Goal: Complete application form

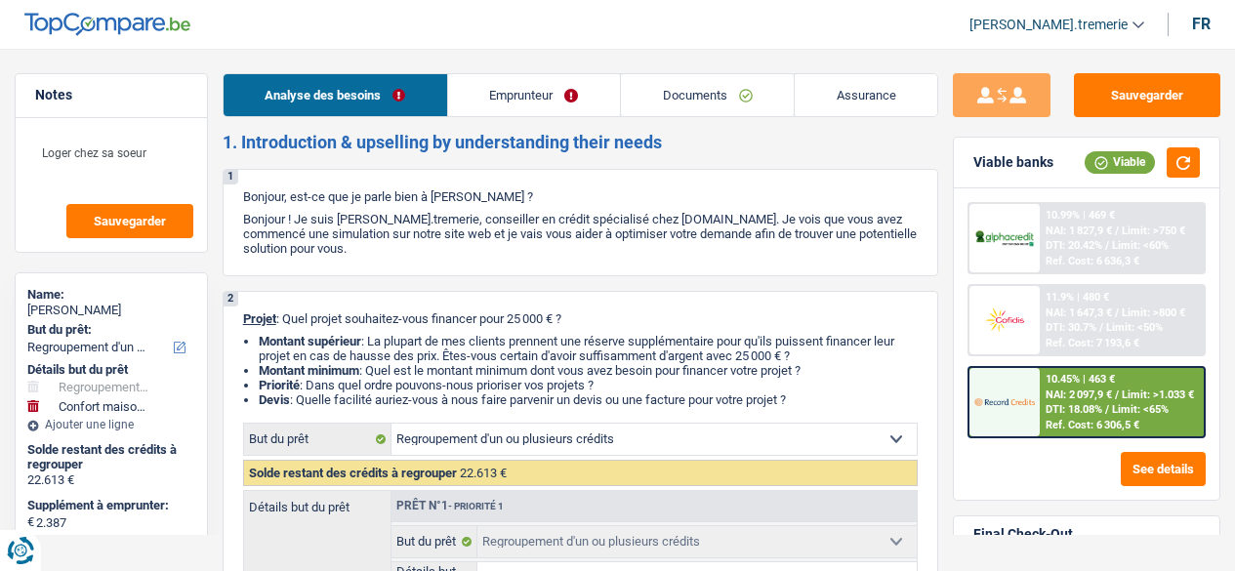
select select "refinancing"
select select "household"
select select "72"
select select "refinancing"
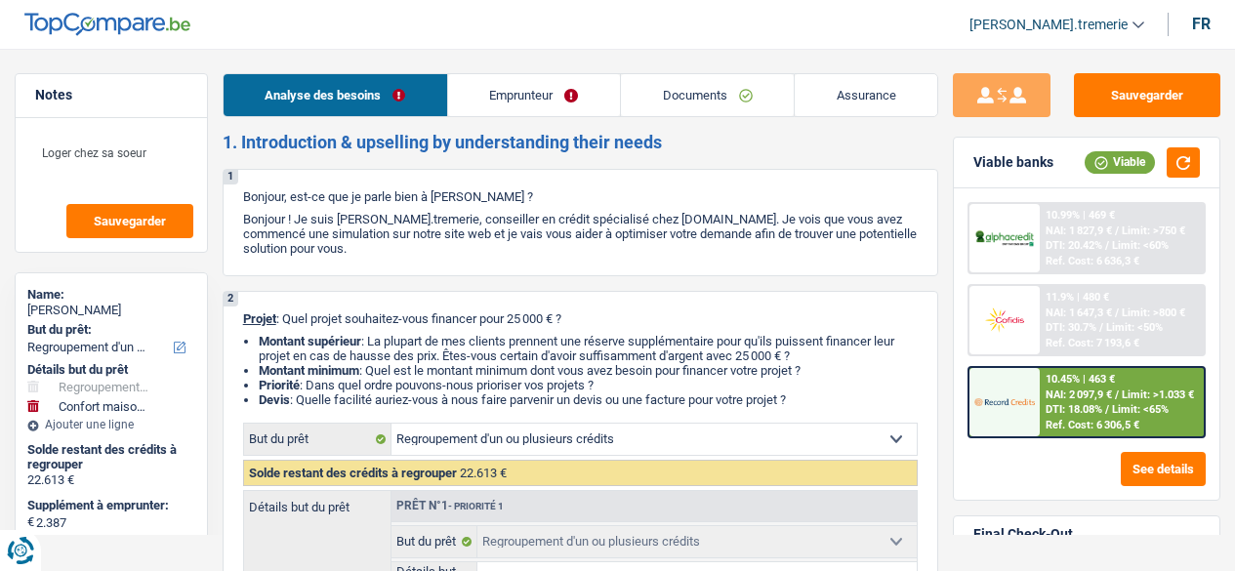
select select "refinancing"
select select "household"
select select "72"
select select "worker"
select select "netSalary"
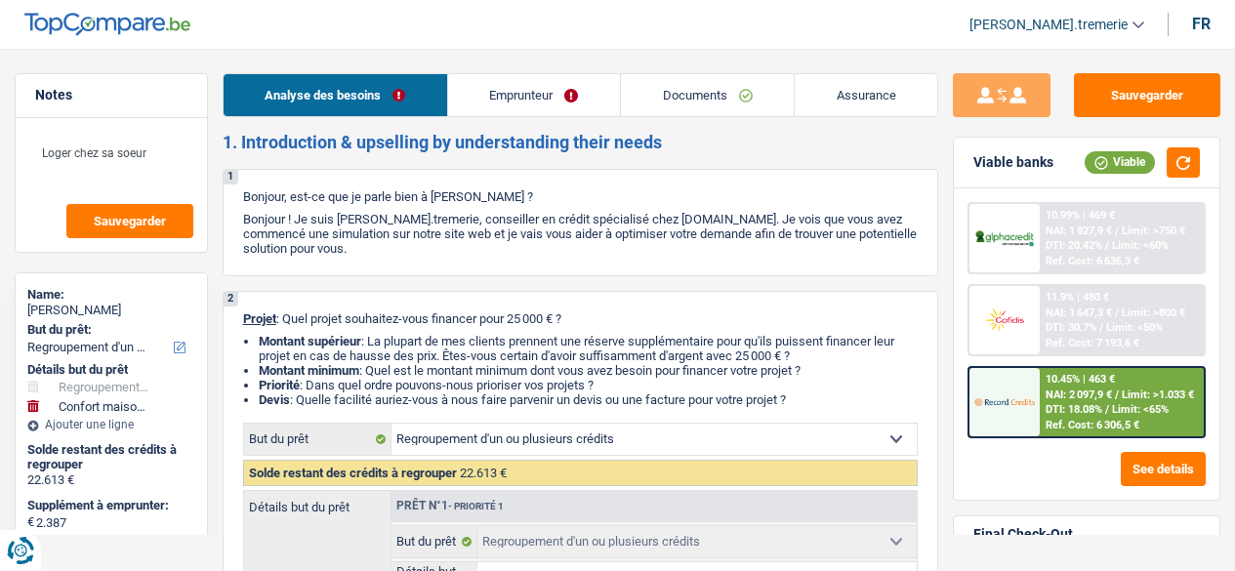
select select "mealVouchers"
select select "liveWithParents"
select select "carLoan"
select select "96"
select select "cardOrCredit"
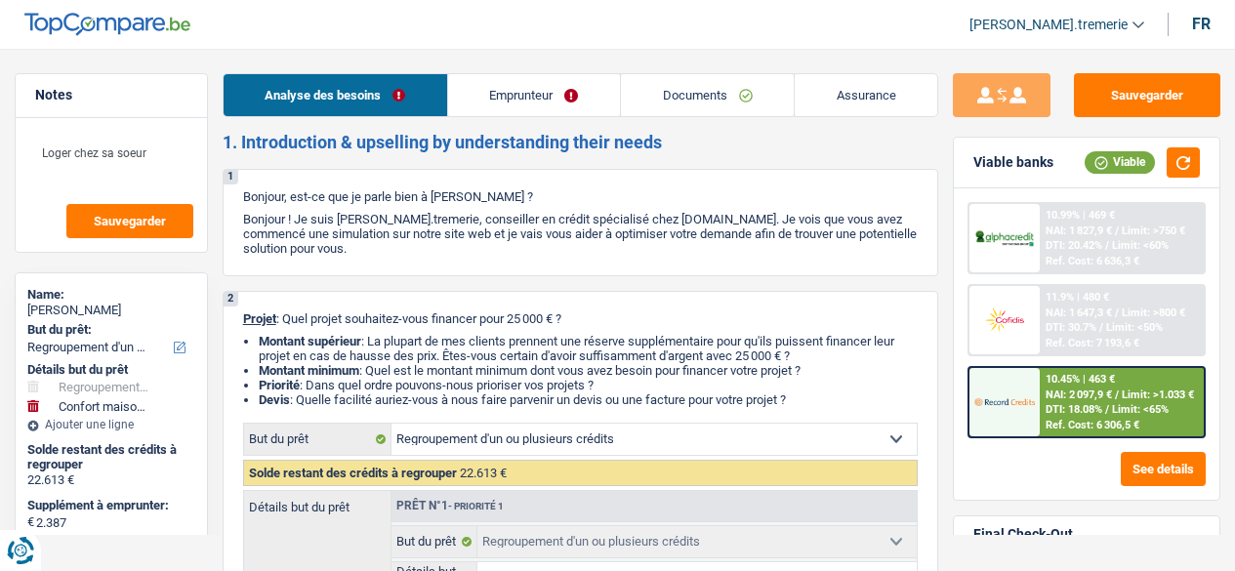
select select "cardOrCredit"
select select "refinancing"
select select "household"
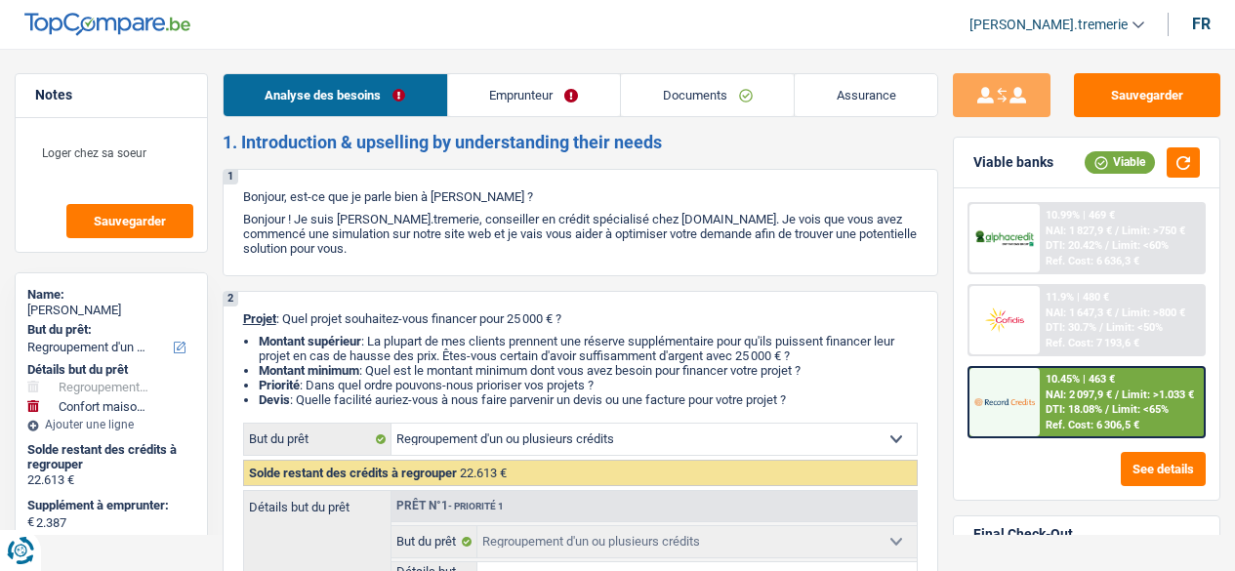
select select "72"
click at [867, 84] on link "Assurance" at bounding box center [865, 95] width 142 height 42
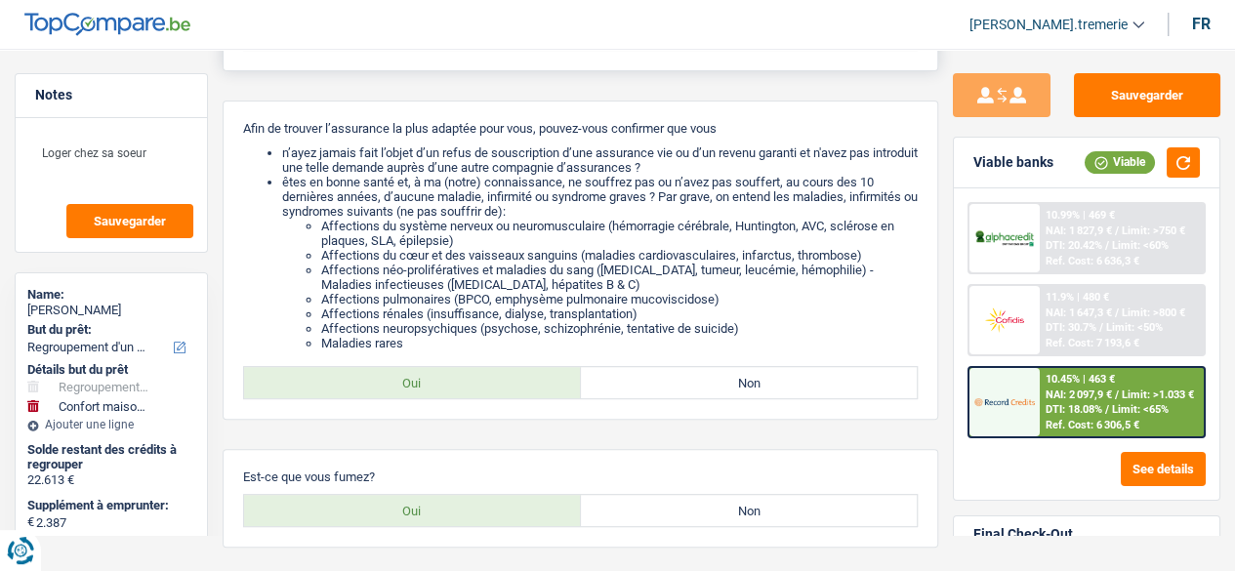
scroll to position [228, 0]
